Goal: Ask a question

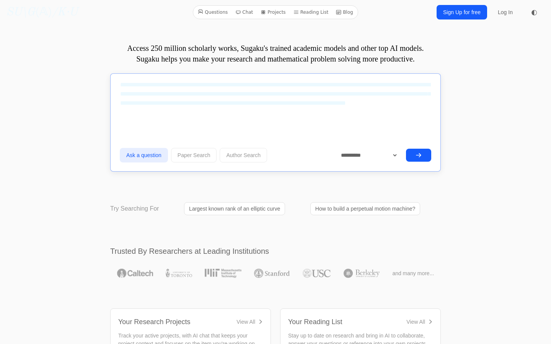
type textarea "**********"
click at [419, 156] on icon "submit" at bounding box center [419, 155] width 6 height 6
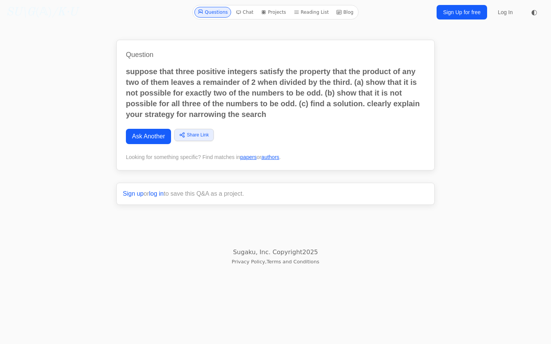
scroll to position [21722, 0]
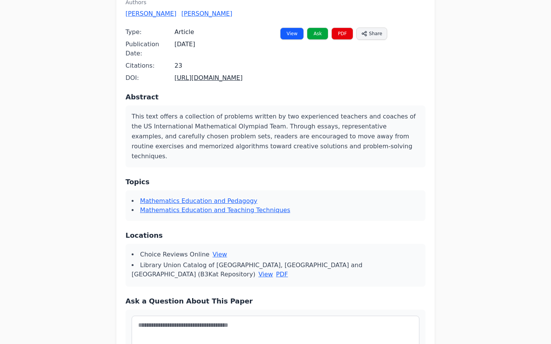
scroll to position [73, 0]
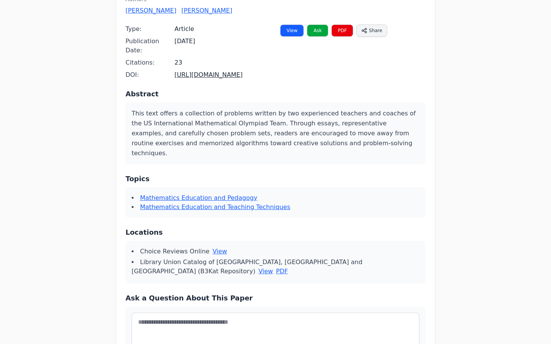
click at [188, 71] on link "https://doi.org/10.5860/choice.38-2785" at bounding box center [209, 74] width 68 height 7
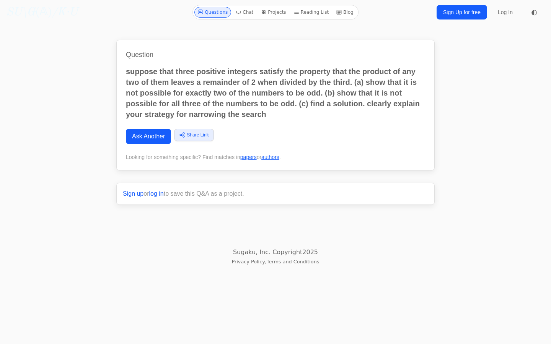
scroll to position [21168, 0]
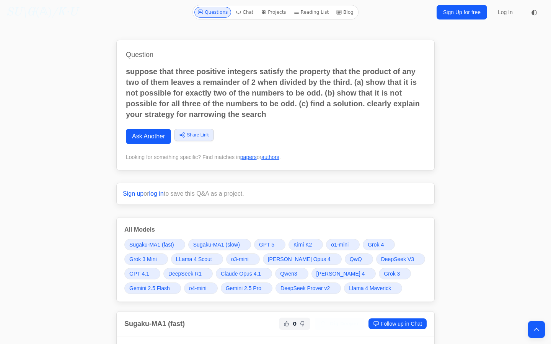
click at [209, 166] on div "Question suppose that three positive integers satisfy the property that the pro…" at bounding box center [275, 105] width 318 height 131
click at [206, 165] on div "Question suppose that three positive integers satisfy the property that the pro…" at bounding box center [275, 105] width 318 height 131
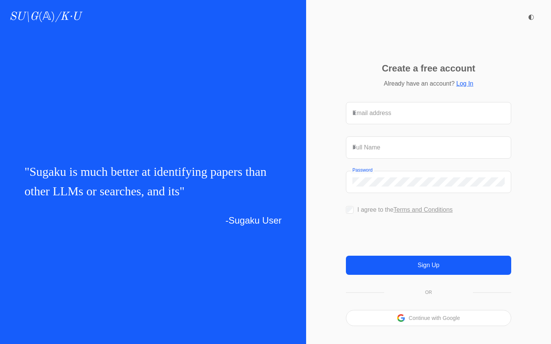
scroll to position [3, 0]
